Goal: Find specific page/section: Find specific page/section

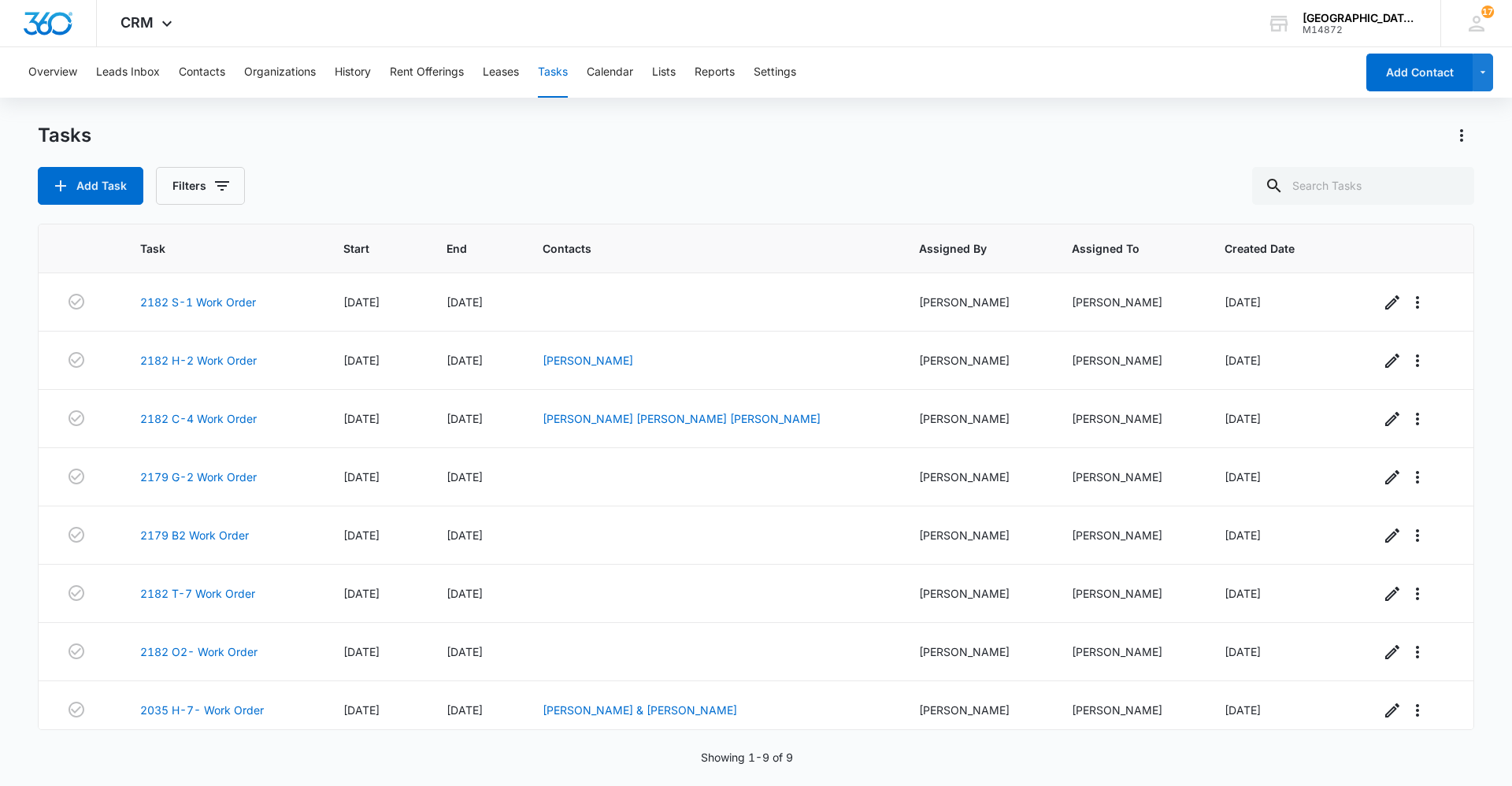
click at [816, 191] on div "Add Task Filters" at bounding box center [756, 186] width 1437 height 38
click at [220, 177] on icon "button" at bounding box center [222, 185] width 19 height 19
click at [687, 114] on div "Overview Leads Inbox Contacts Organizations History Rent Offerings Leases Tasks…" at bounding box center [756, 416] width 1512 height 737
click at [231, 357] on link "2182 H-2 Work Order" at bounding box center [198, 360] width 117 height 16
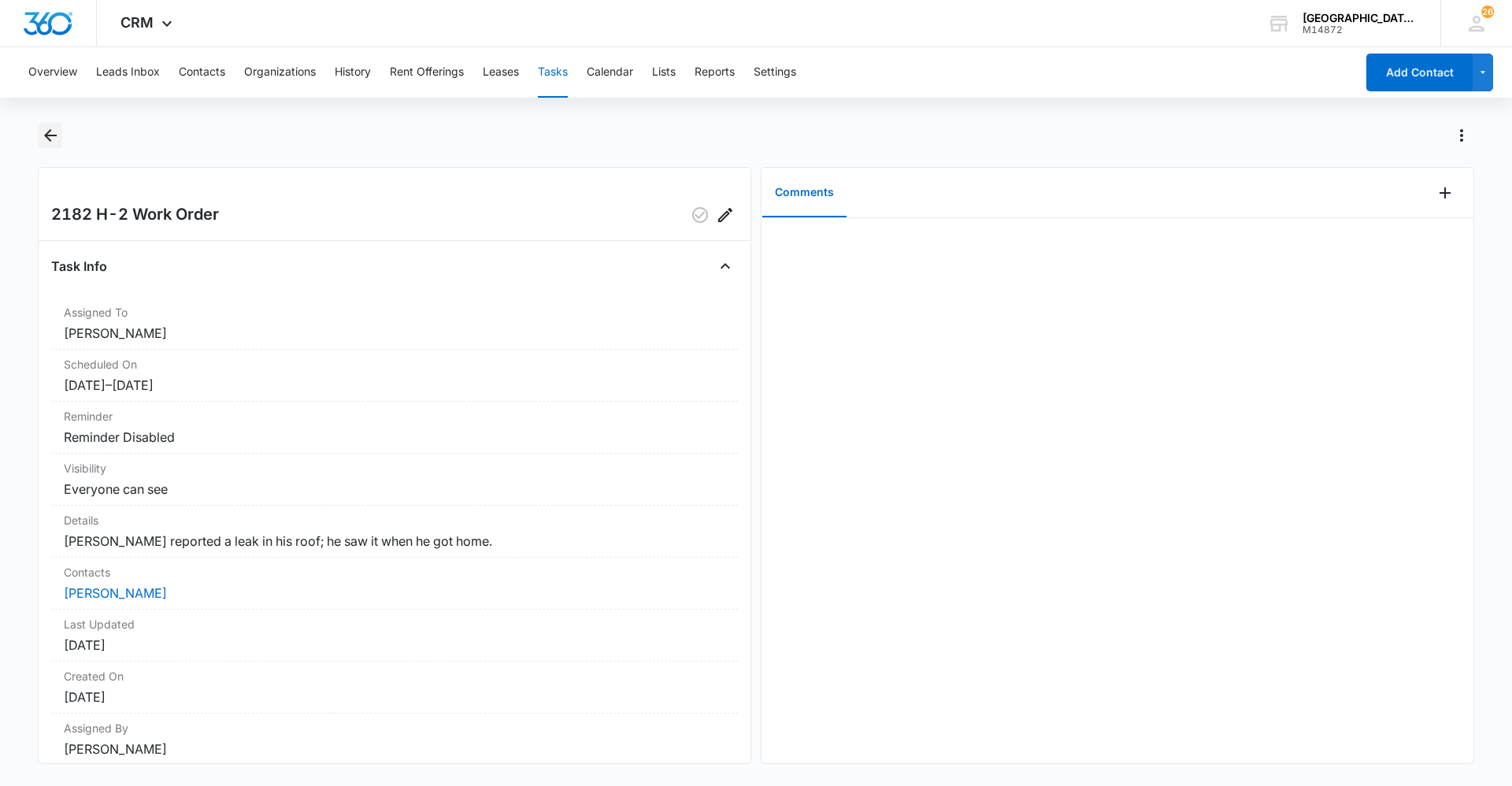
click at [52, 135] on icon "Back" at bounding box center [50, 135] width 12 height 12
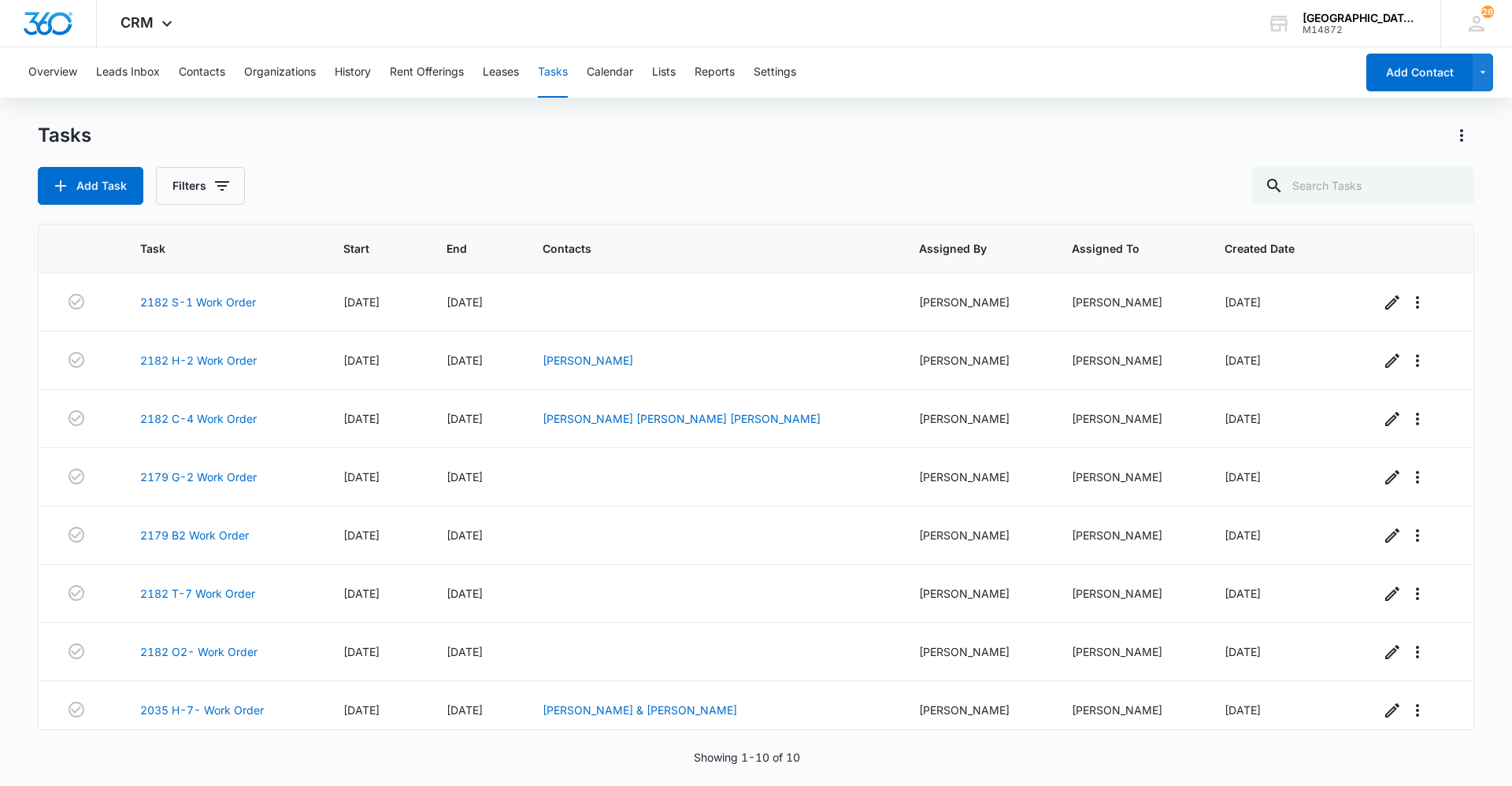
click at [720, 157] on div "Tasks Add Task Filters" at bounding box center [756, 164] width 1437 height 82
click at [221, 72] on button "Contacts" at bounding box center [201, 73] width 46 height 51
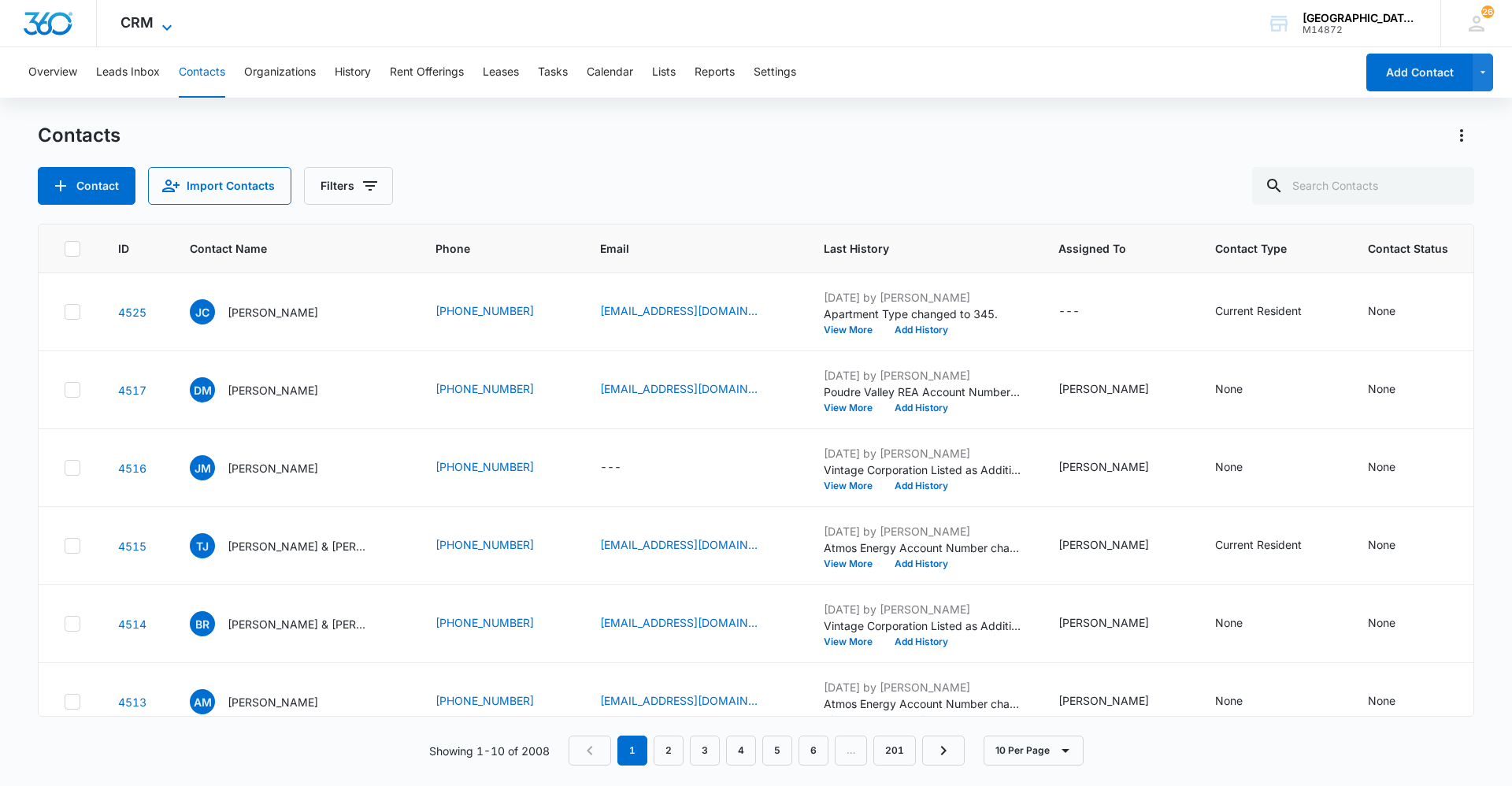
click at [129, 20] on span "CRM" at bounding box center [137, 22] width 33 height 16
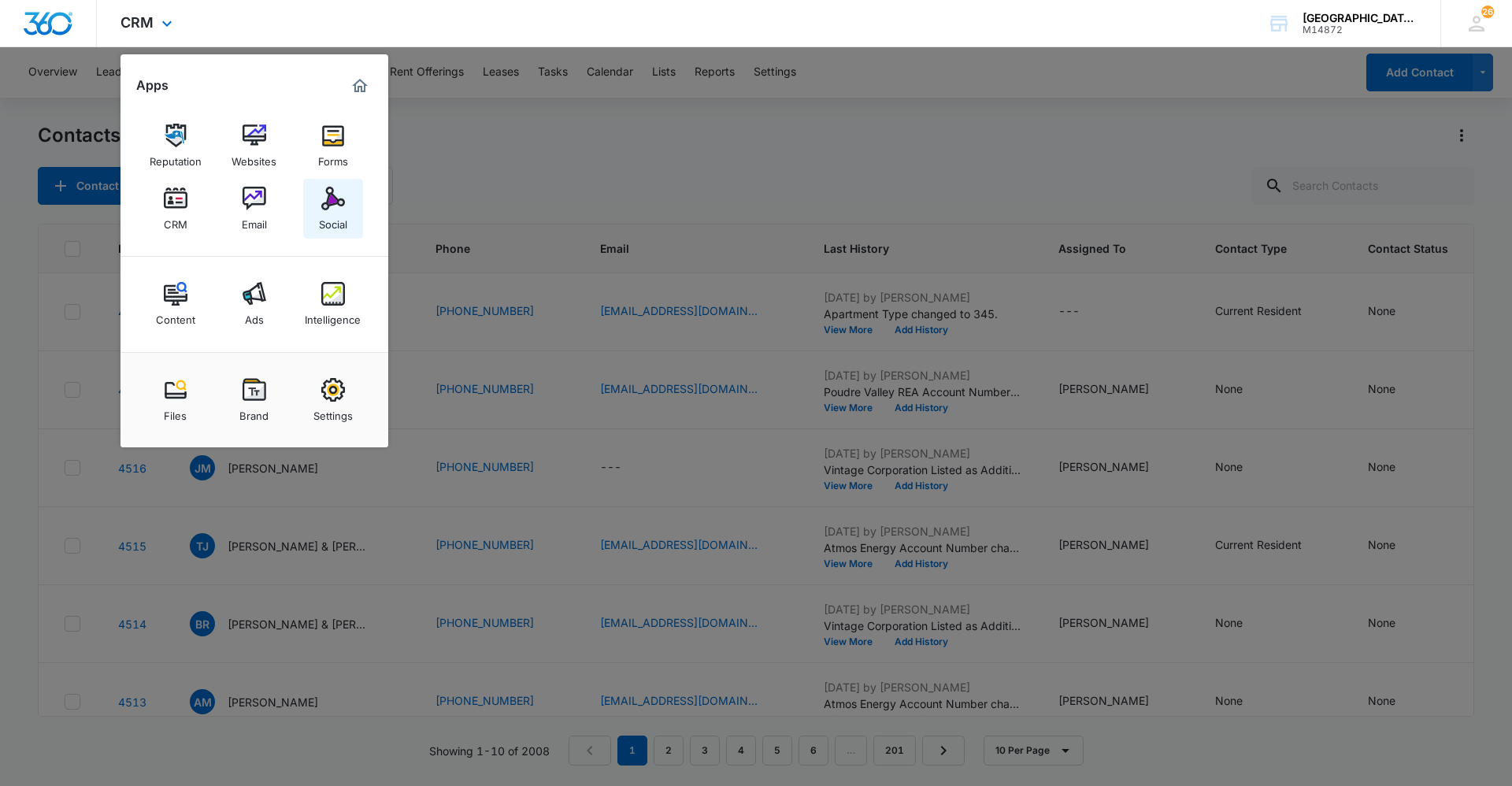
click at [329, 192] on img at bounding box center [333, 198] width 24 height 24
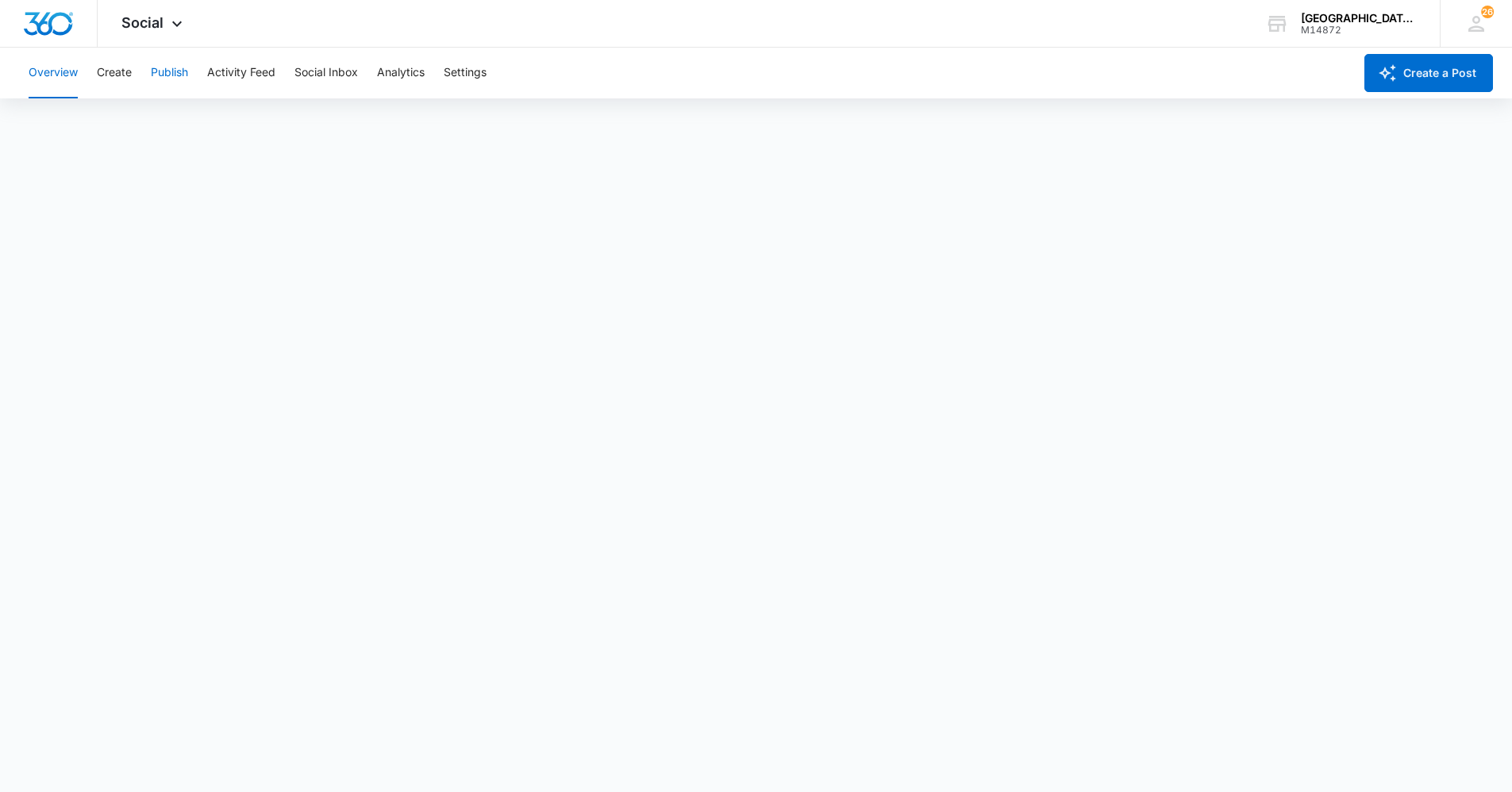
click at [168, 60] on button "Publish" at bounding box center [168, 73] width 37 height 51
click at [120, 75] on button "Create" at bounding box center [114, 73] width 35 height 51
click at [166, 70] on button "Publish" at bounding box center [168, 73] width 37 height 51
click at [125, 85] on button "Create" at bounding box center [114, 73] width 35 height 51
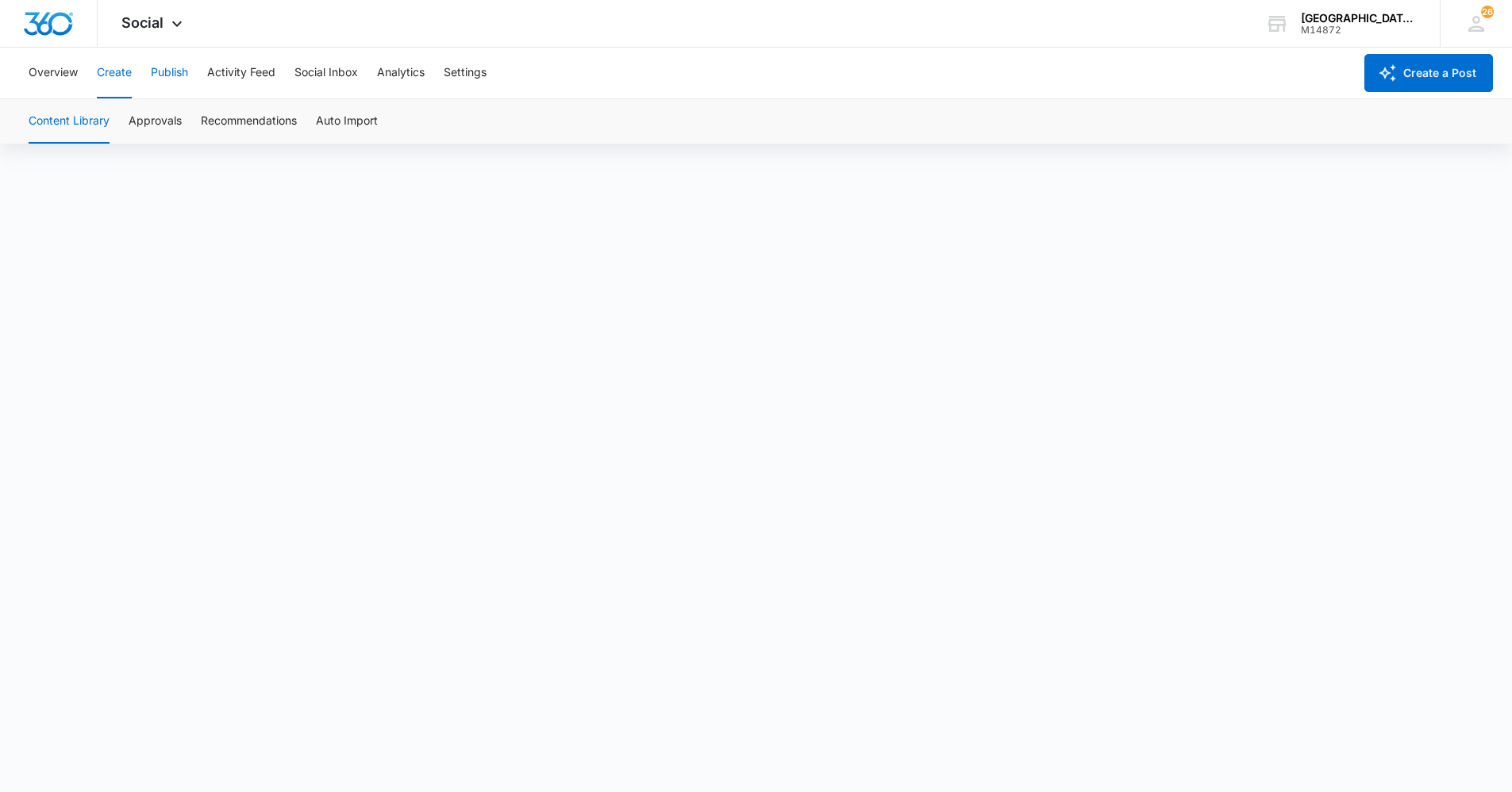
click at [168, 80] on button "Publish" at bounding box center [168, 73] width 37 height 51
click at [131, 76] on button "Create" at bounding box center [114, 73] width 35 height 51
click at [172, 64] on button "Publish" at bounding box center [168, 73] width 37 height 51
click at [183, 67] on button "Publish" at bounding box center [168, 73] width 37 height 51
click at [122, 117] on button "Schedules" at bounding box center [122, 122] width 54 height 44
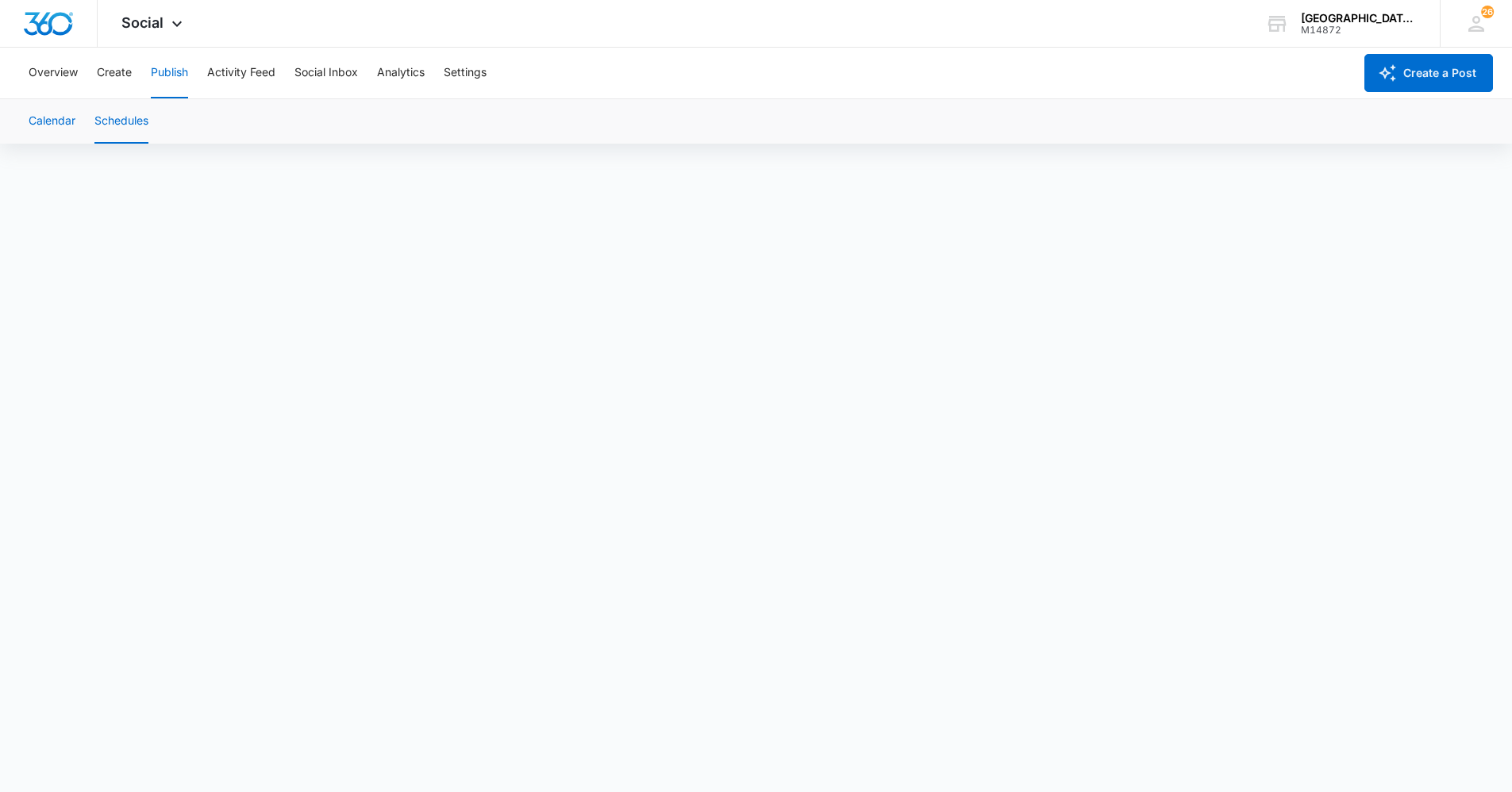
click at [63, 113] on button "Calendar" at bounding box center [52, 122] width 47 height 44
click at [62, 113] on button "Calendar" at bounding box center [52, 122] width 47 height 44
click at [108, 68] on button "Create" at bounding box center [114, 73] width 35 height 51
click at [165, 74] on button "Publish" at bounding box center [168, 73] width 37 height 51
click at [115, 70] on button "Create" at bounding box center [114, 73] width 35 height 51
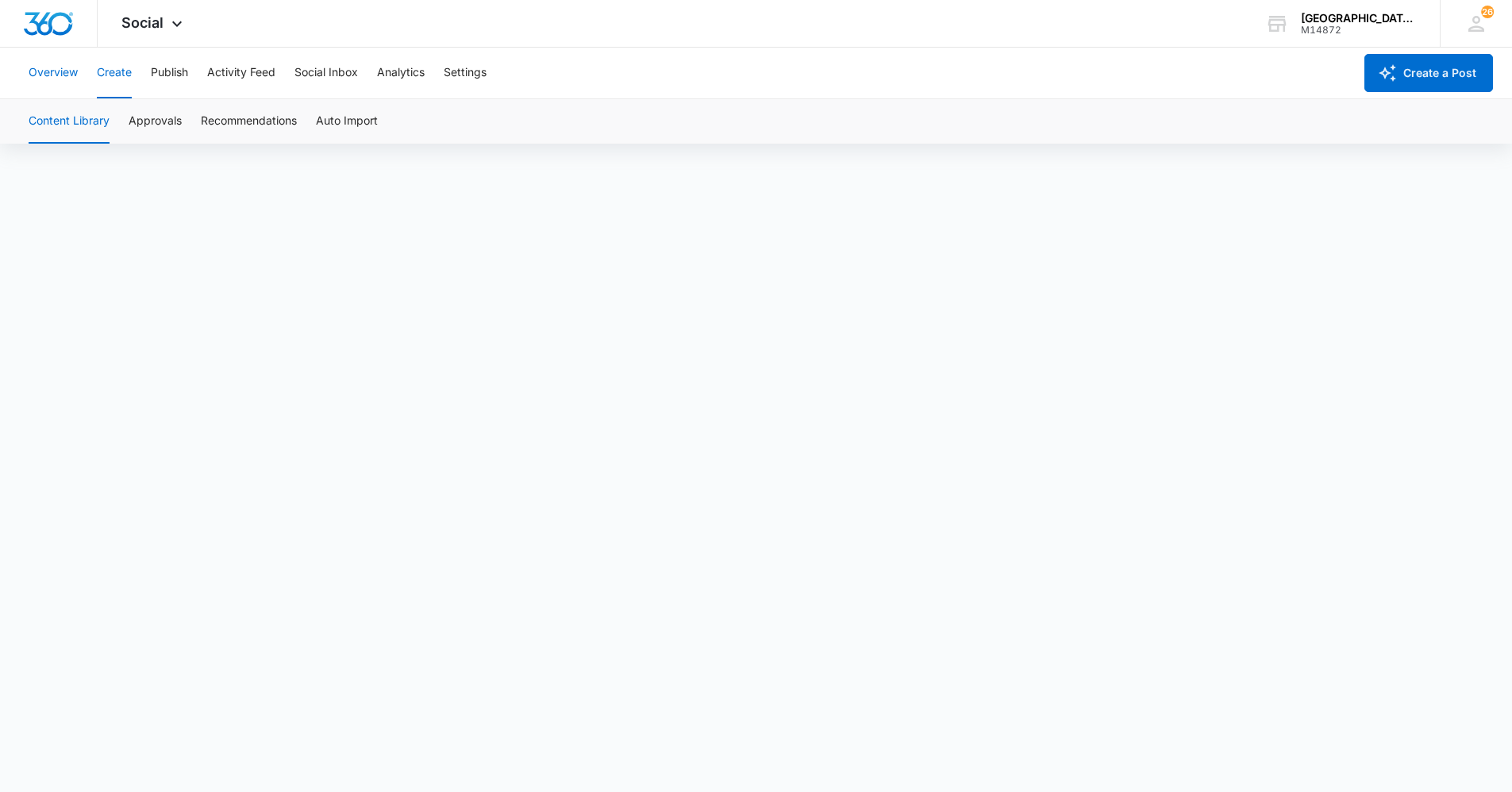
click at [57, 70] on button "Overview" at bounding box center [53, 73] width 49 height 51
click at [150, 28] on span "Social" at bounding box center [142, 22] width 42 height 16
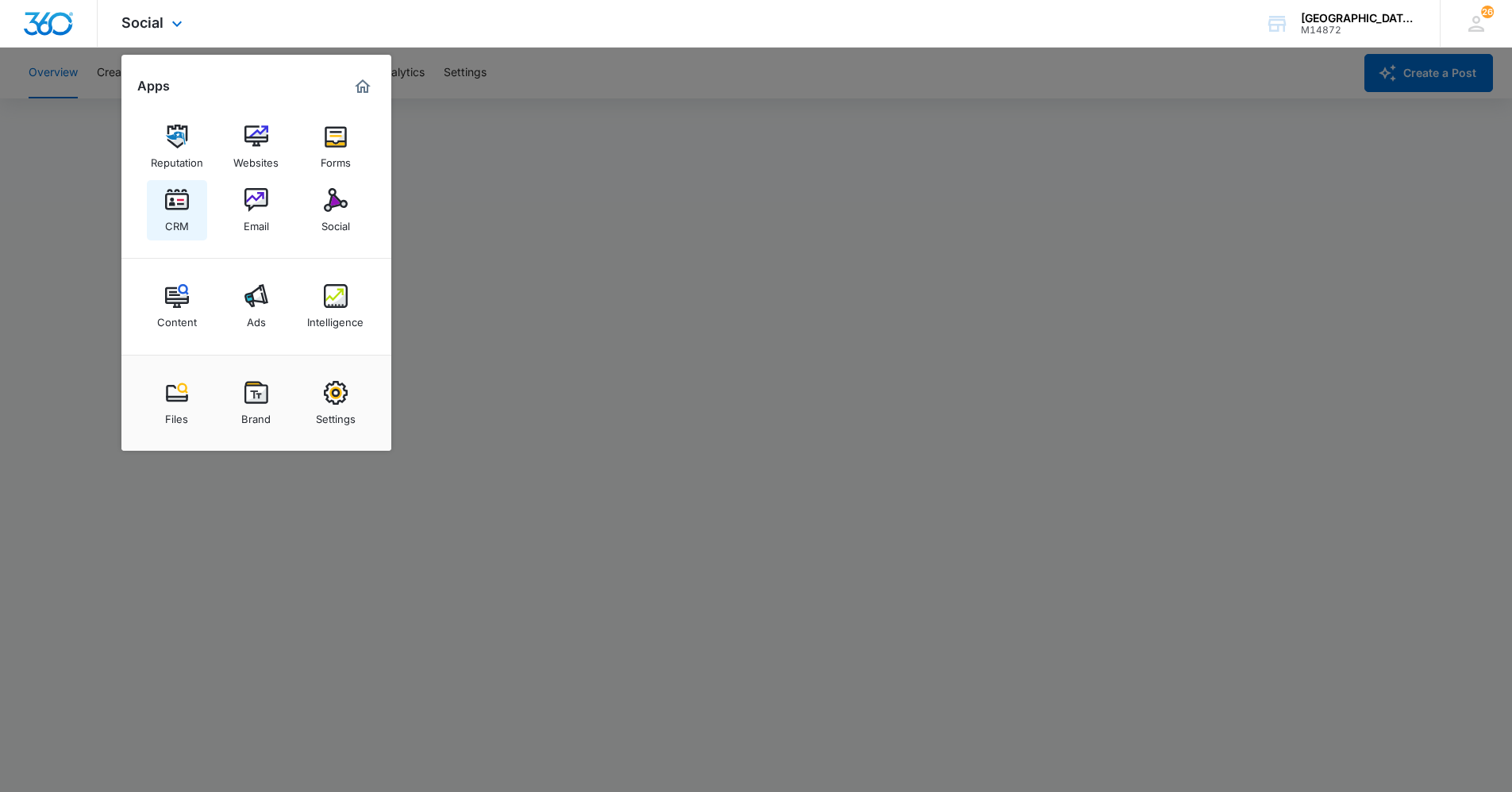
click at [185, 197] on img at bounding box center [177, 200] width 24 height 24
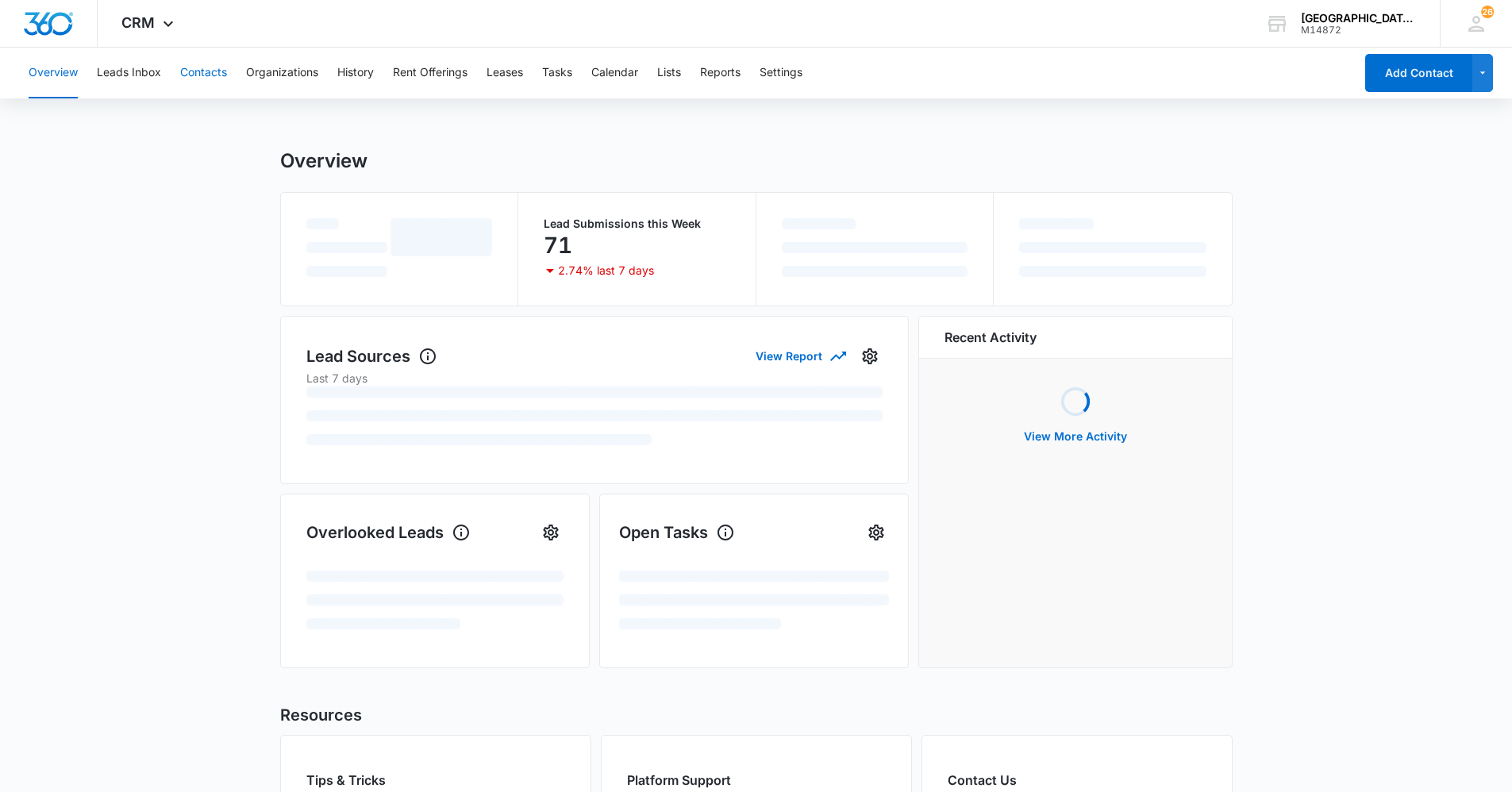
click at [214, 71] on button "Contacts" at bounding box center [203, 73] width 47 height 51
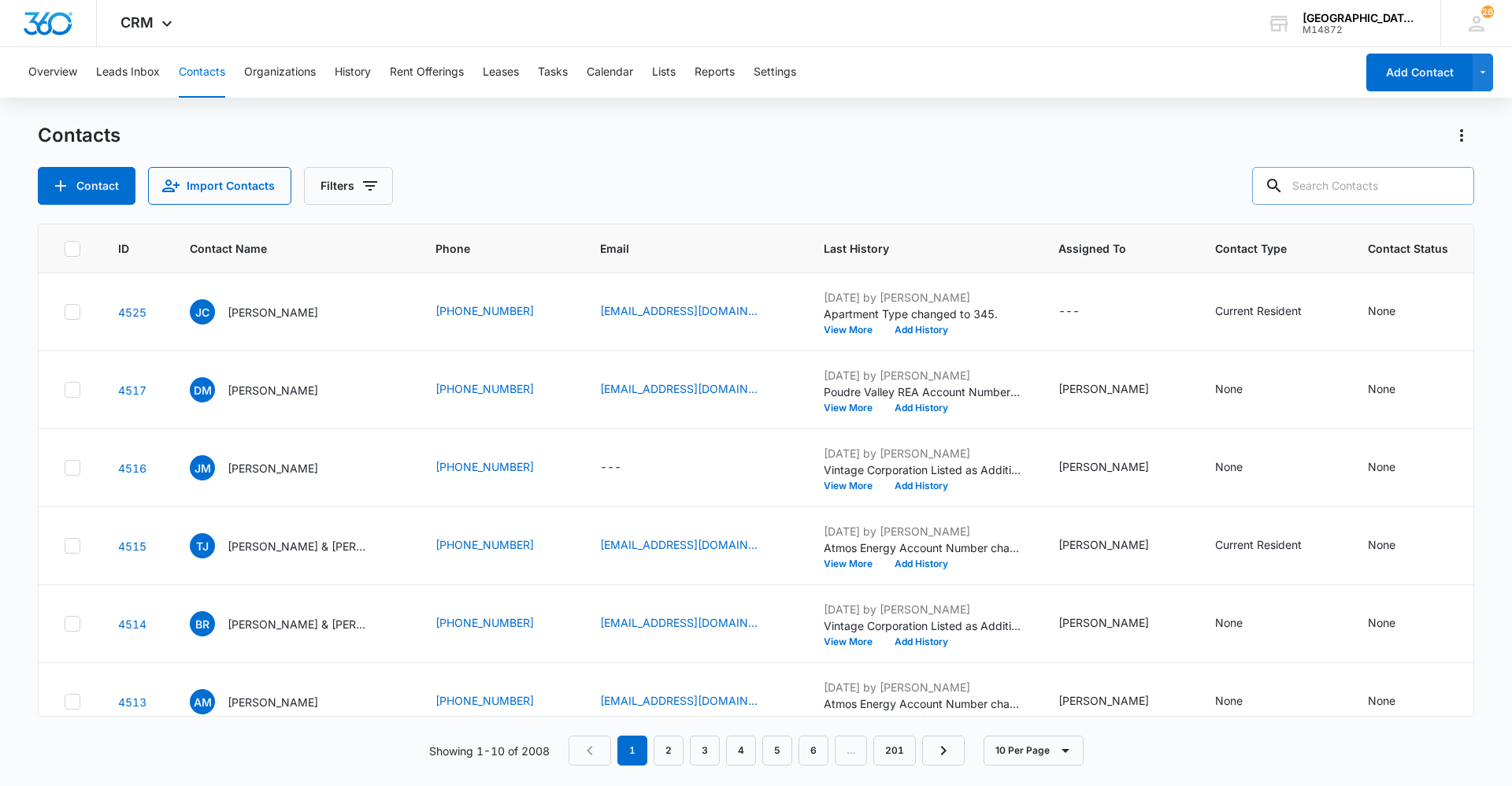
click at [1302, 183] on input "text" at bounding box center [1364, 186] width 222 height 38
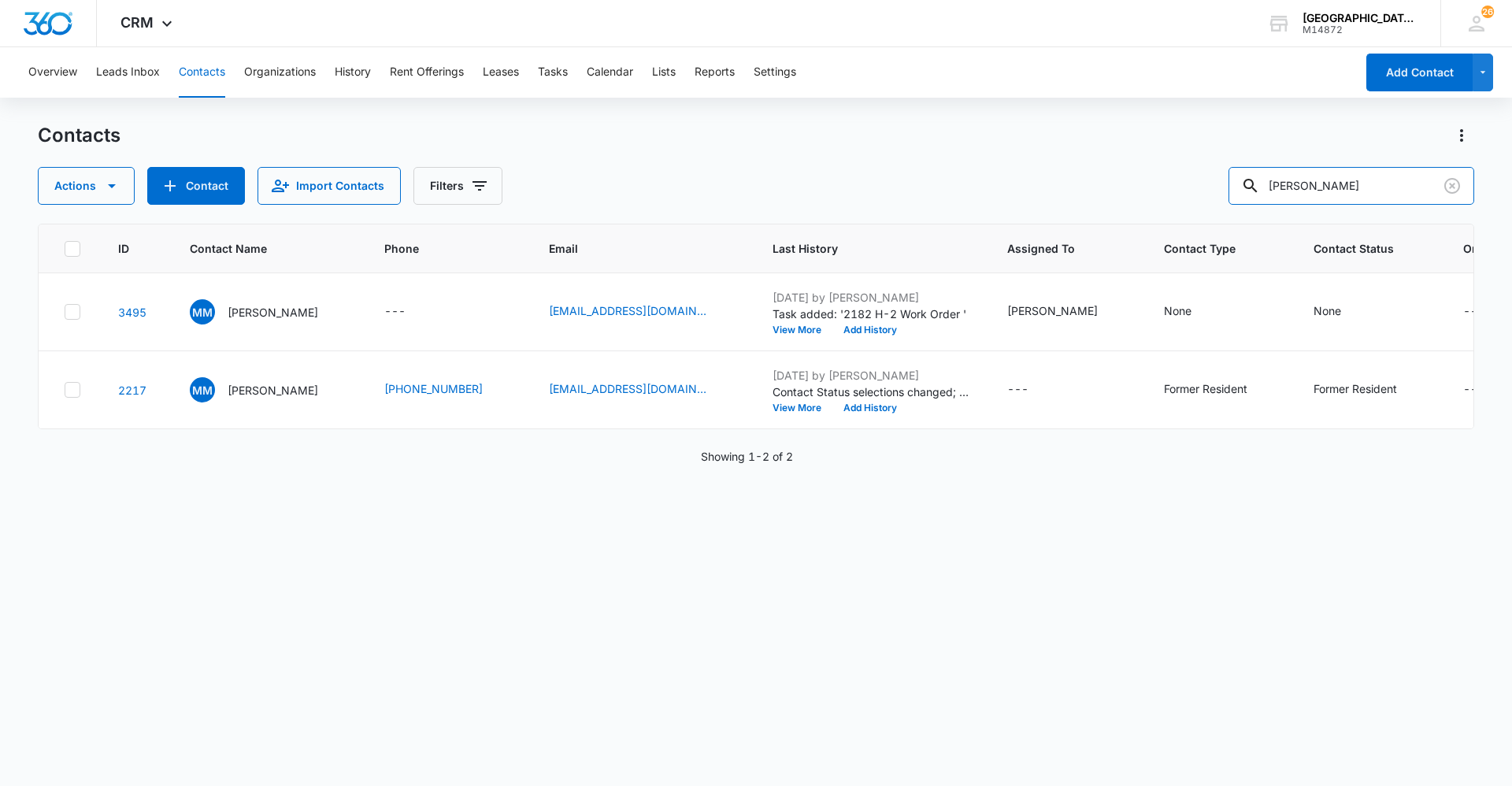
drag, startPoint x: 1342, startPoint y: 188, endPoint x: 1094, endPoint y: 192, distance: 248.0
click at [1094, 192] on div "Actions Contact Import Contacts Filters minch" at bounding box center [756, 186] width 1437 height 38
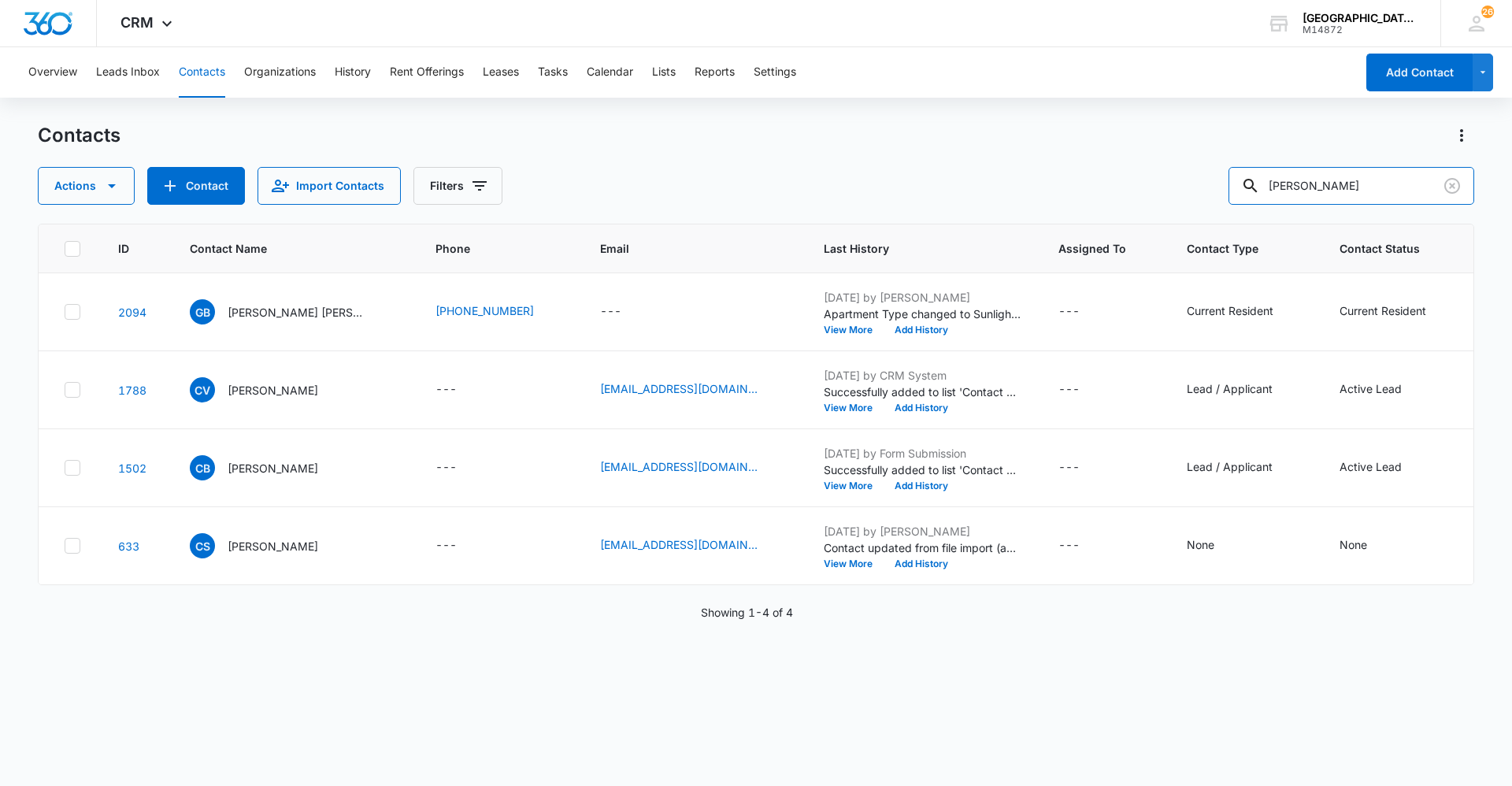
type input "carrie rivera"
click at [294, 315] on p "George Buchholz Carrie Powers" at bounding box center [298, 312] width 142 height 16
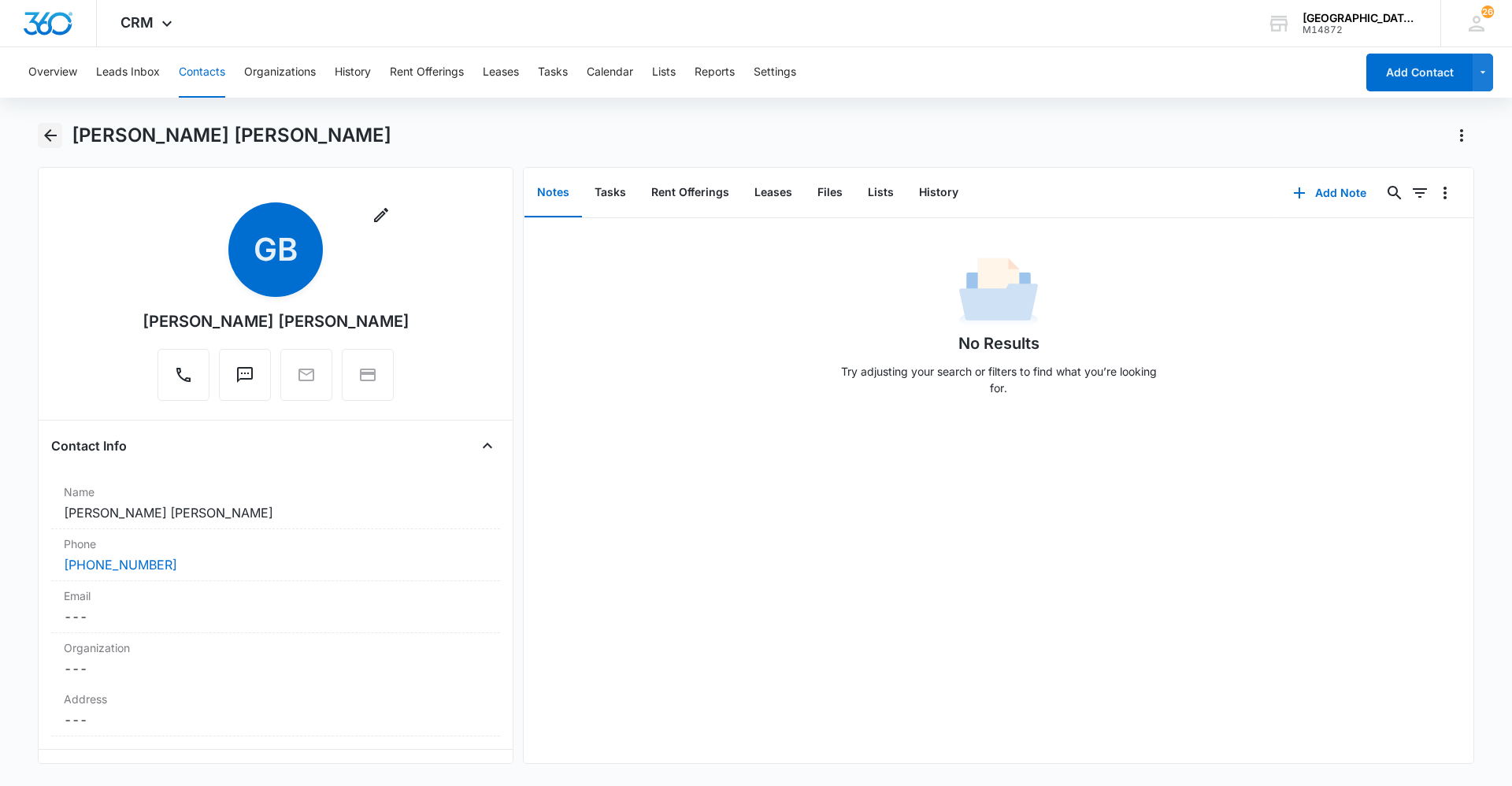
click at [51, 131] on icon "Back" at bounding box center [50, 135] width 19 height 19
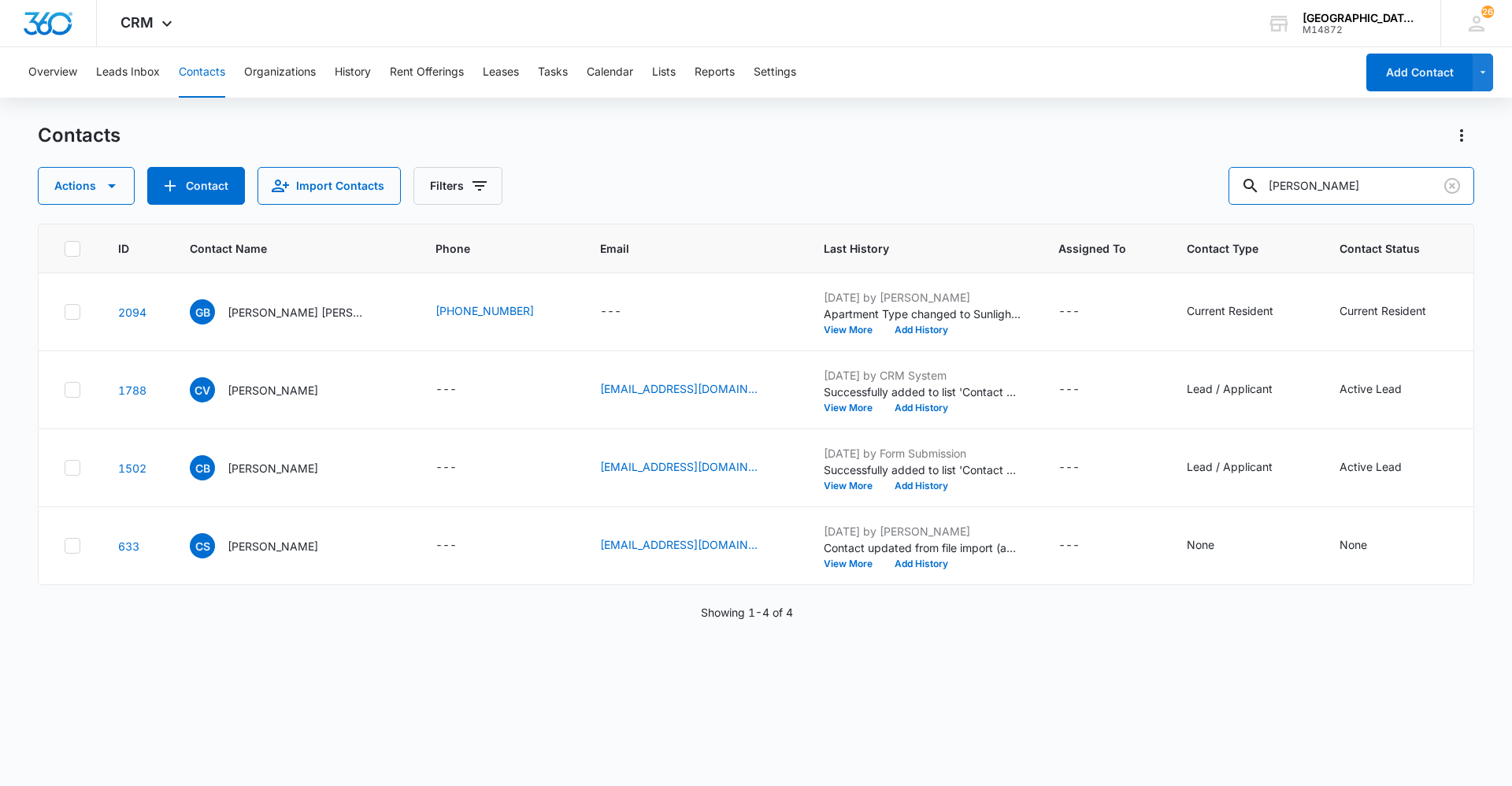
drag, startPoint x: 1375, startPoint y: 185, endPoint x: 1104, endPoint y: 221, distance: 273.4
click at [1118, 219] on div "Contacts Actions Contact Import Contacts Filters carrie rivera ID Contact Name …" at bounding box center [756, 453] width 1437 height 661
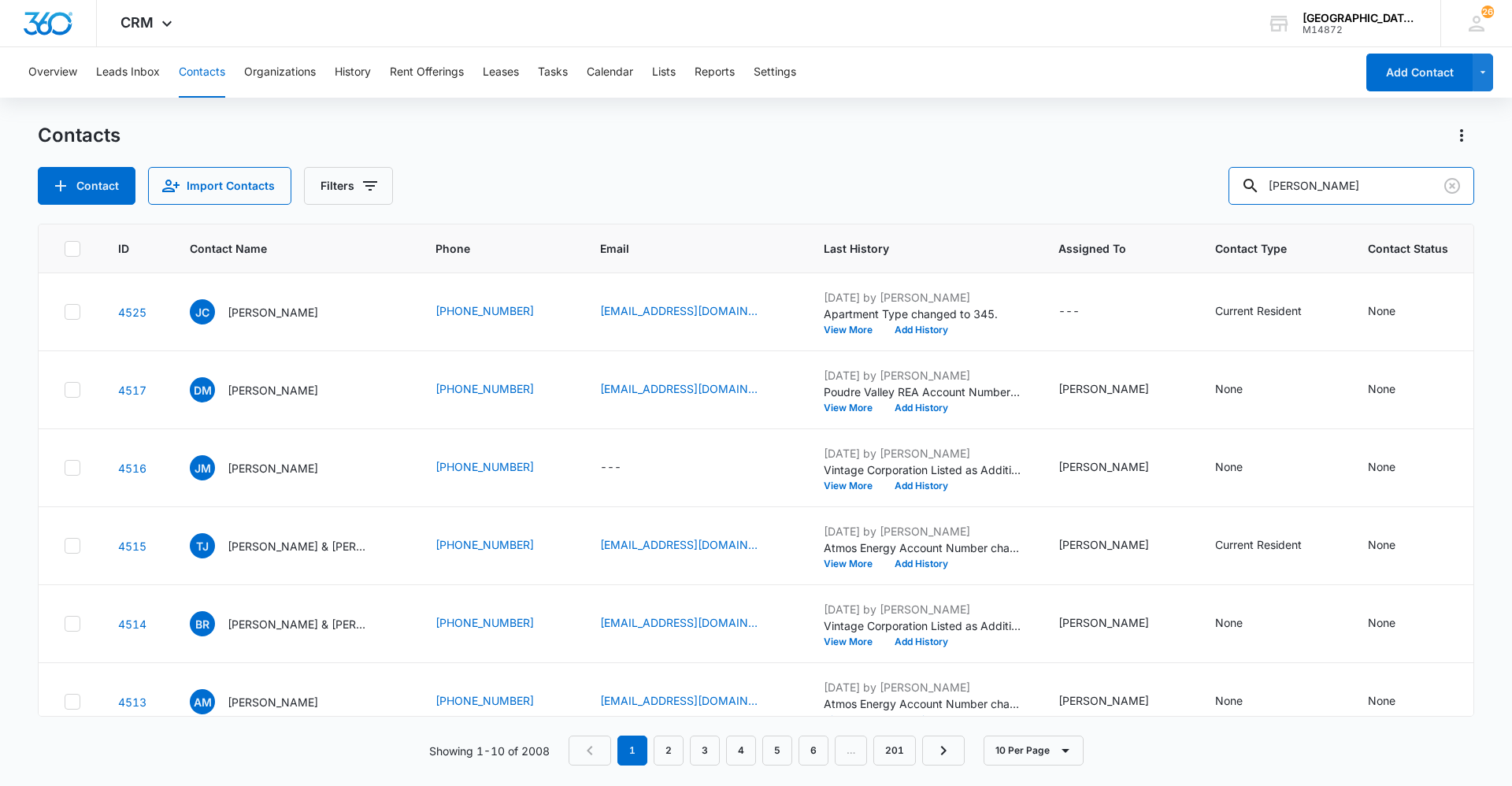
type input "carrie"
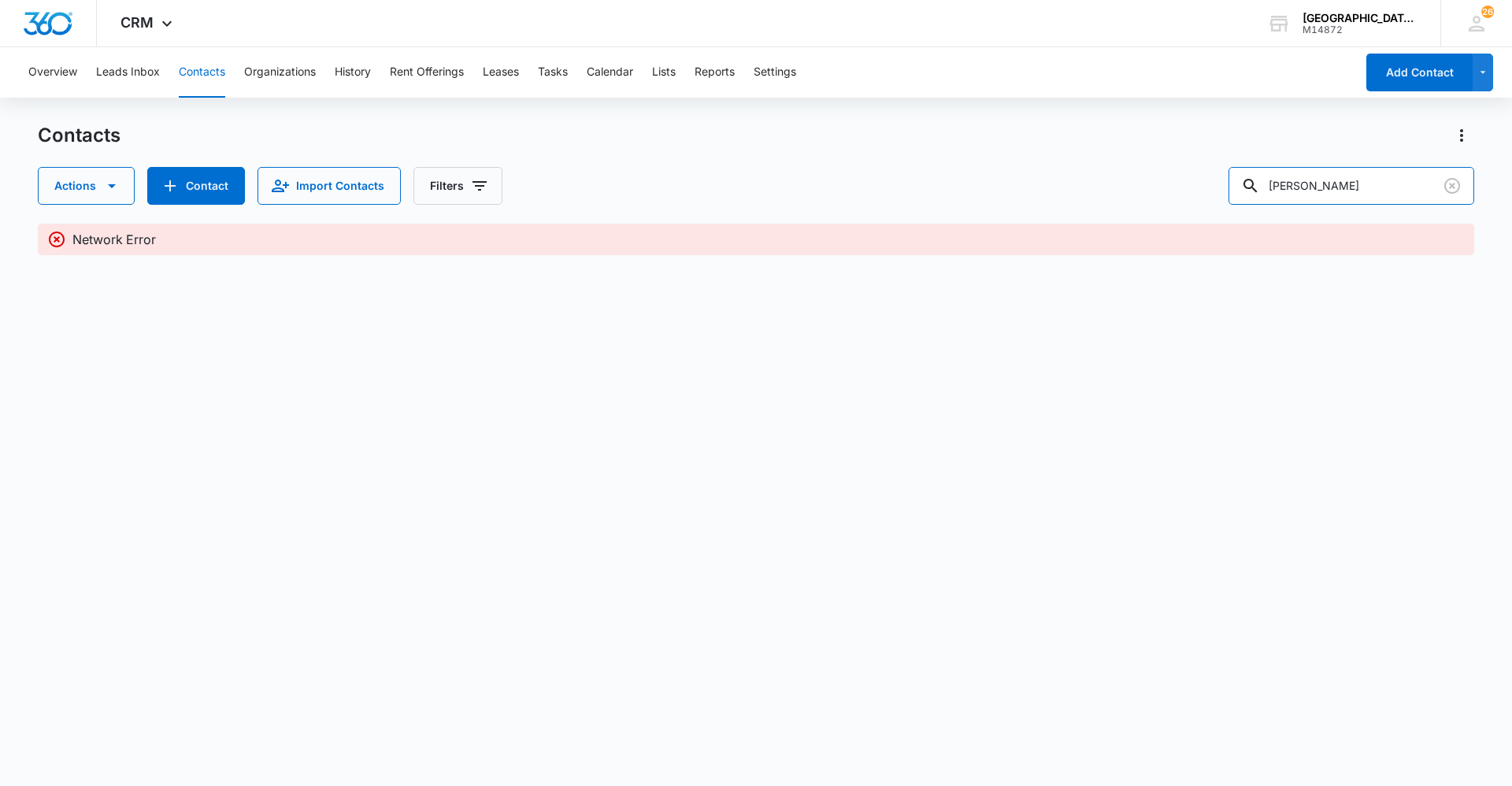
drag, startPoint x: 1337, startPoint y: 176, endPoint x: 1178, endPoint y: 184, distance: 159.2
click at [1189, 184] on div "Actions Contact Import Contacts Filters carrie" at bounding box center [756, 186] width 1437 height 38
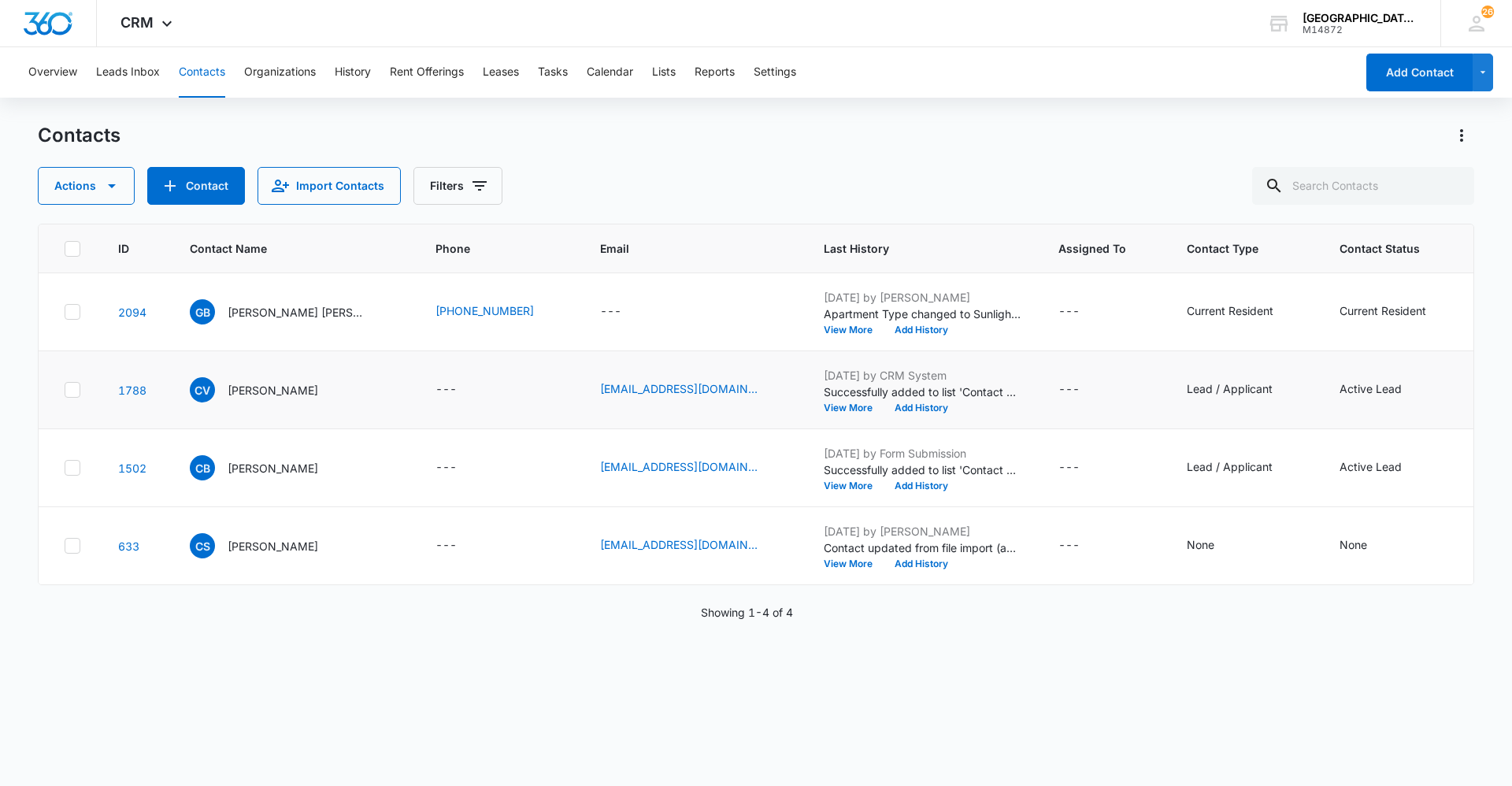
click at [1275, 371] on td "Lead / Applicant" at bounding box center [1244, 391] width 153 height 78
click at [1100, 670] on div "ID Contact Name Phone Email Last History Assigned To Contact Type Contact Statu…" at bounding box center [756, 494] width 1437 height 541
